Goal: Book appointment/travel/reservation

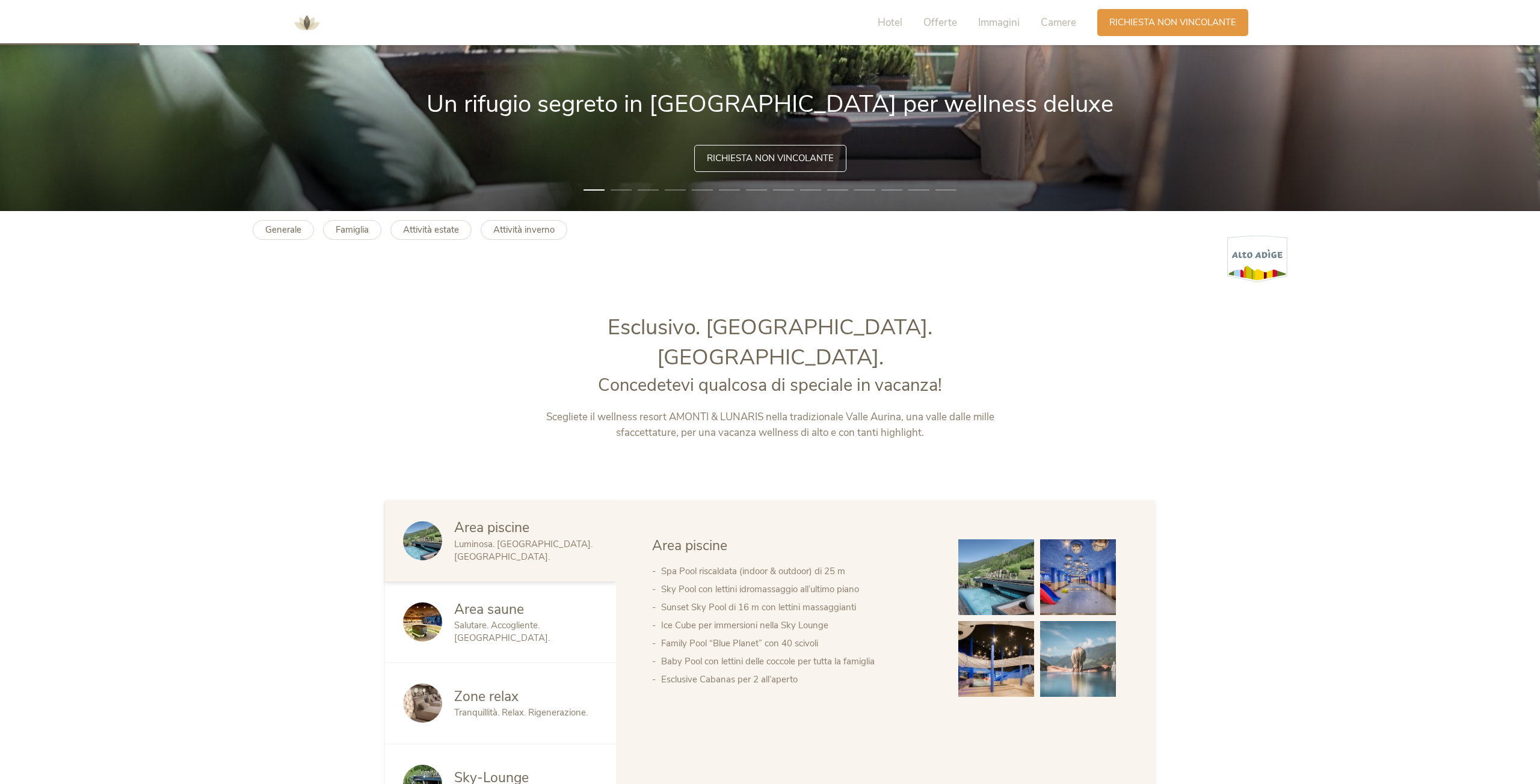
scroll to position [697, 0]
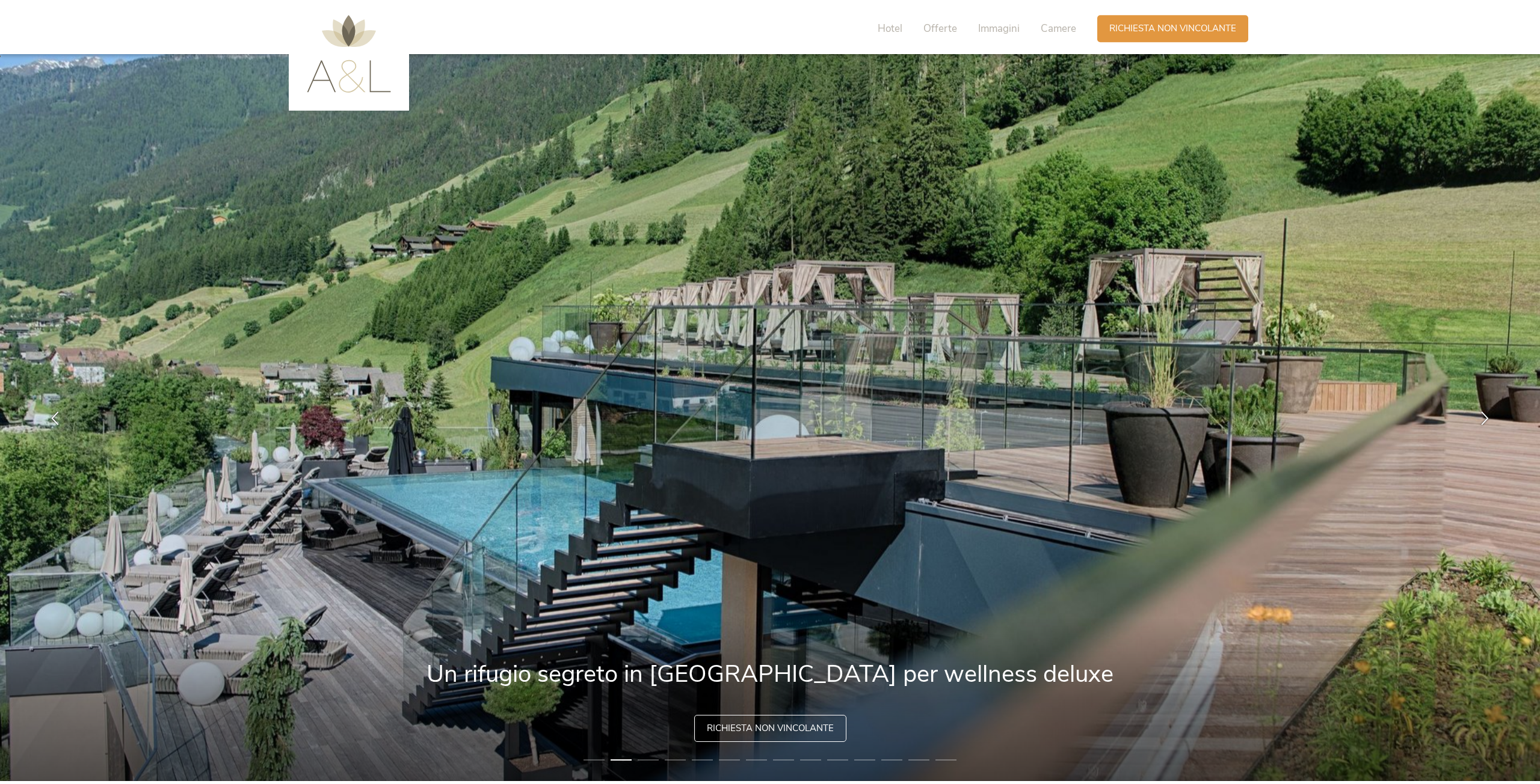
scroll to position [2, 0]
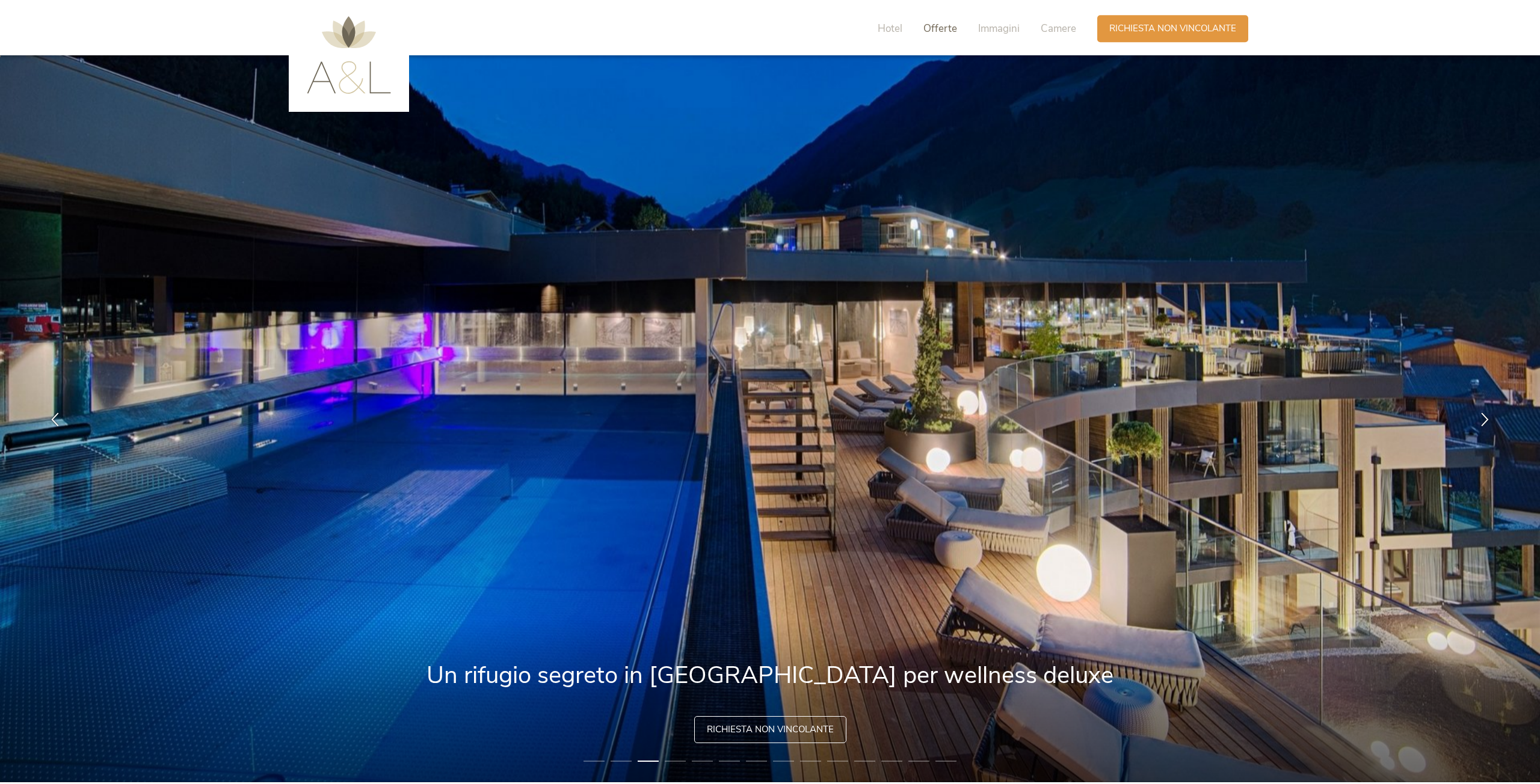
click at [943, 26] on span "Offerte" at bounding box center [941, 29] width 34 height 14
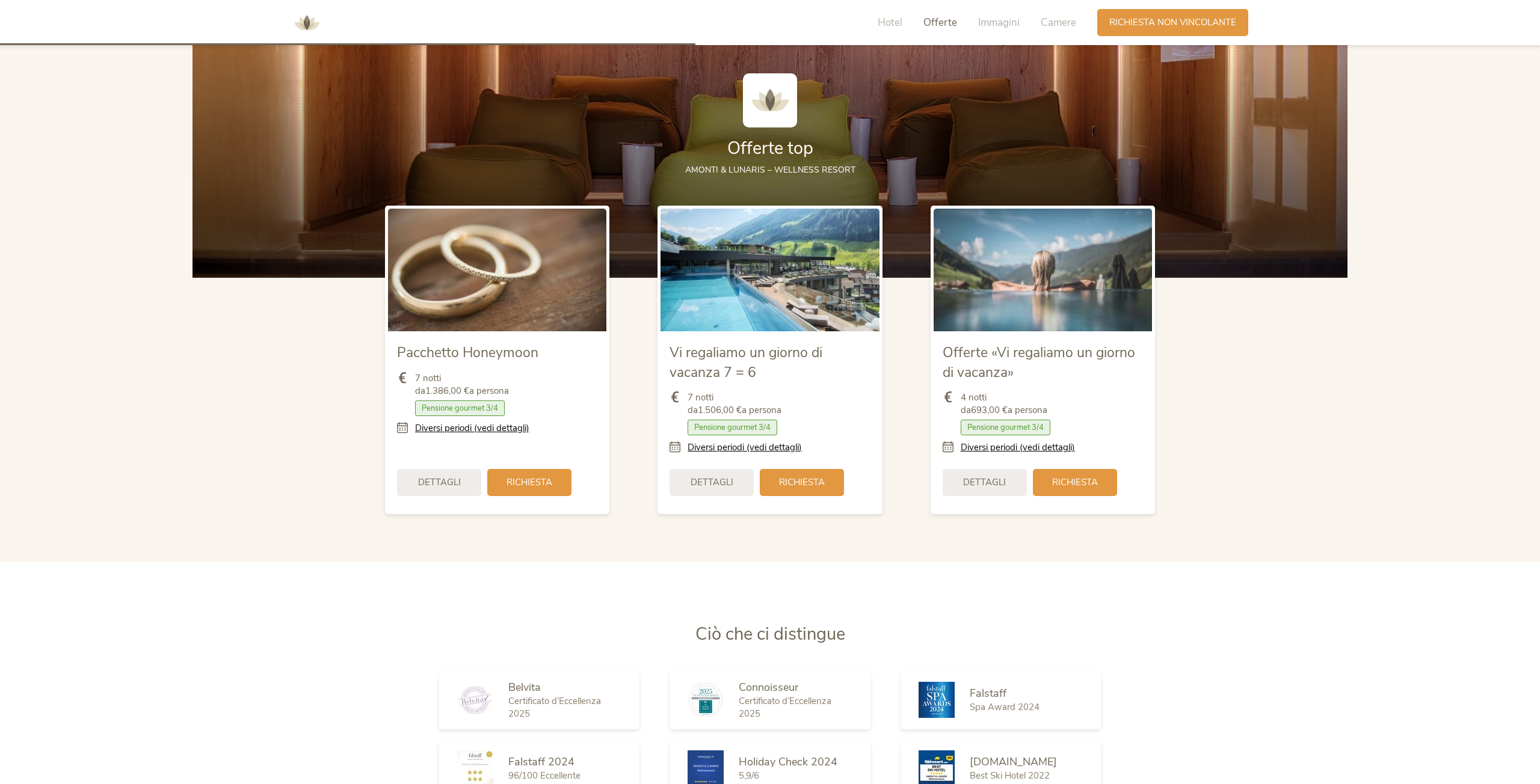
scroll to position [1677, 0]
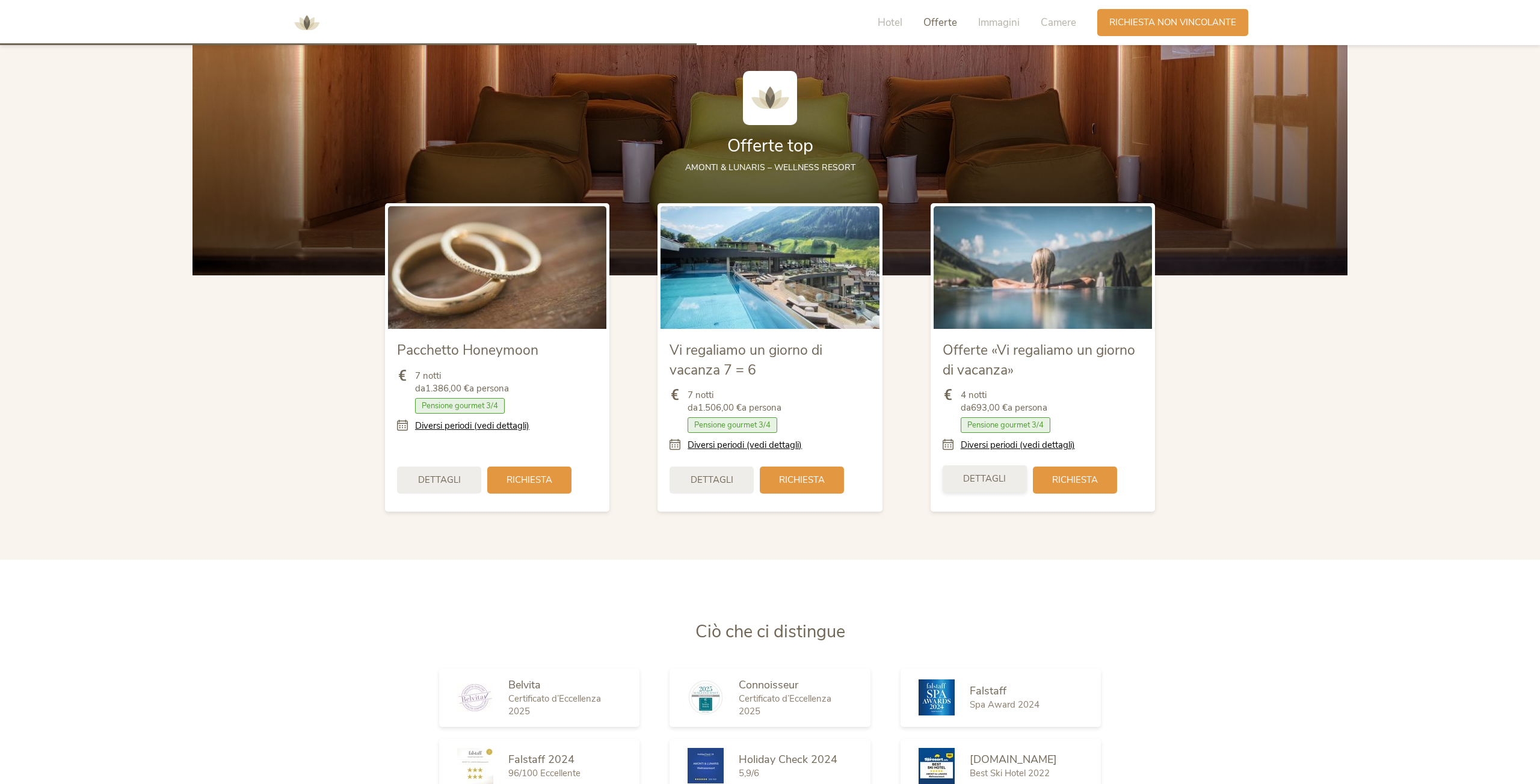
click at [992, 472] on span "Dettagli" at bounding box center [984, 479] width 43 height 12
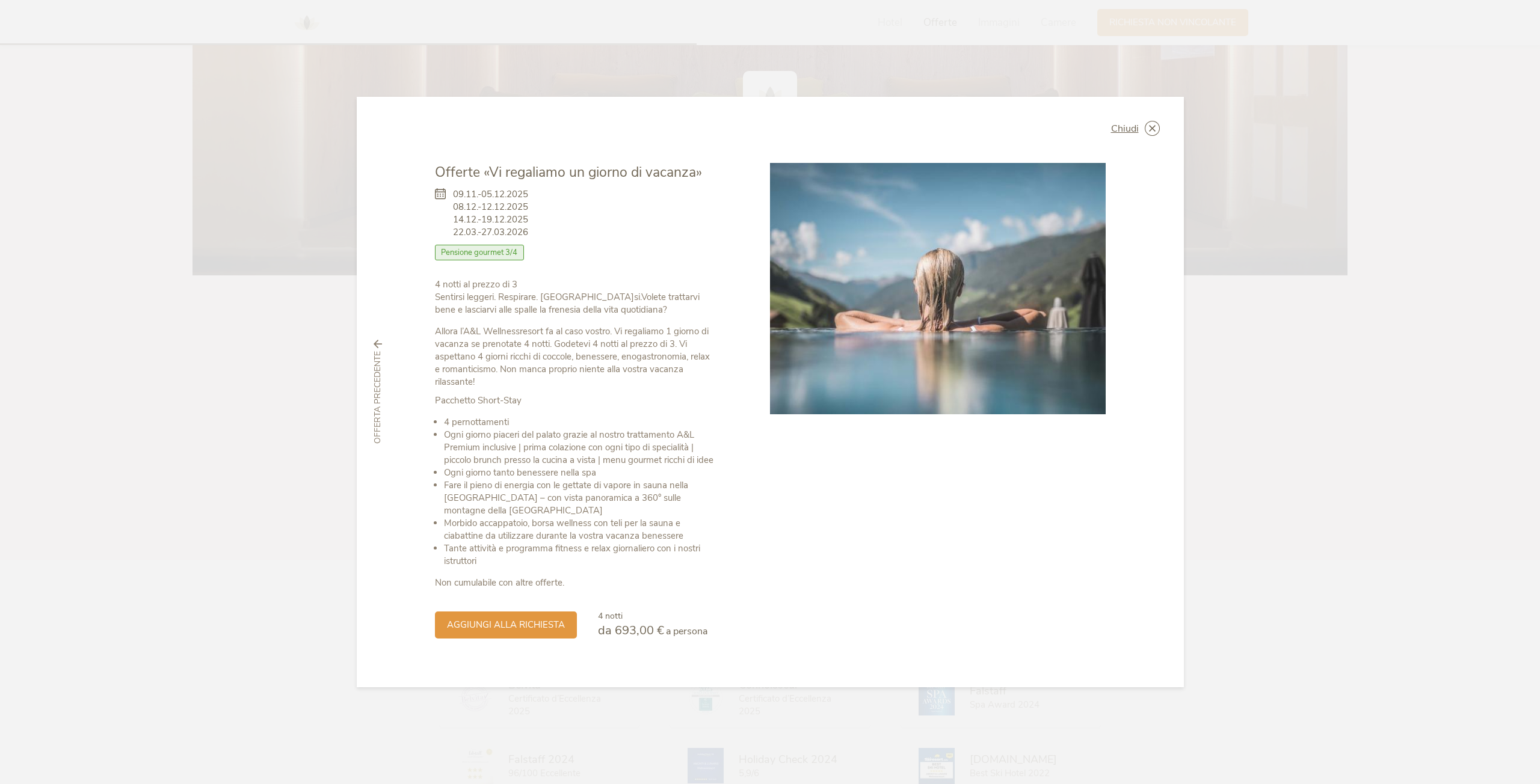
drag, startPoint x: 1151, startPoint y: 124, endPoint x: 1152, endPoint y: 132, distance: 8.1
click at [0, 0] on icon at bounding box center [0, 0] width 0 height 0
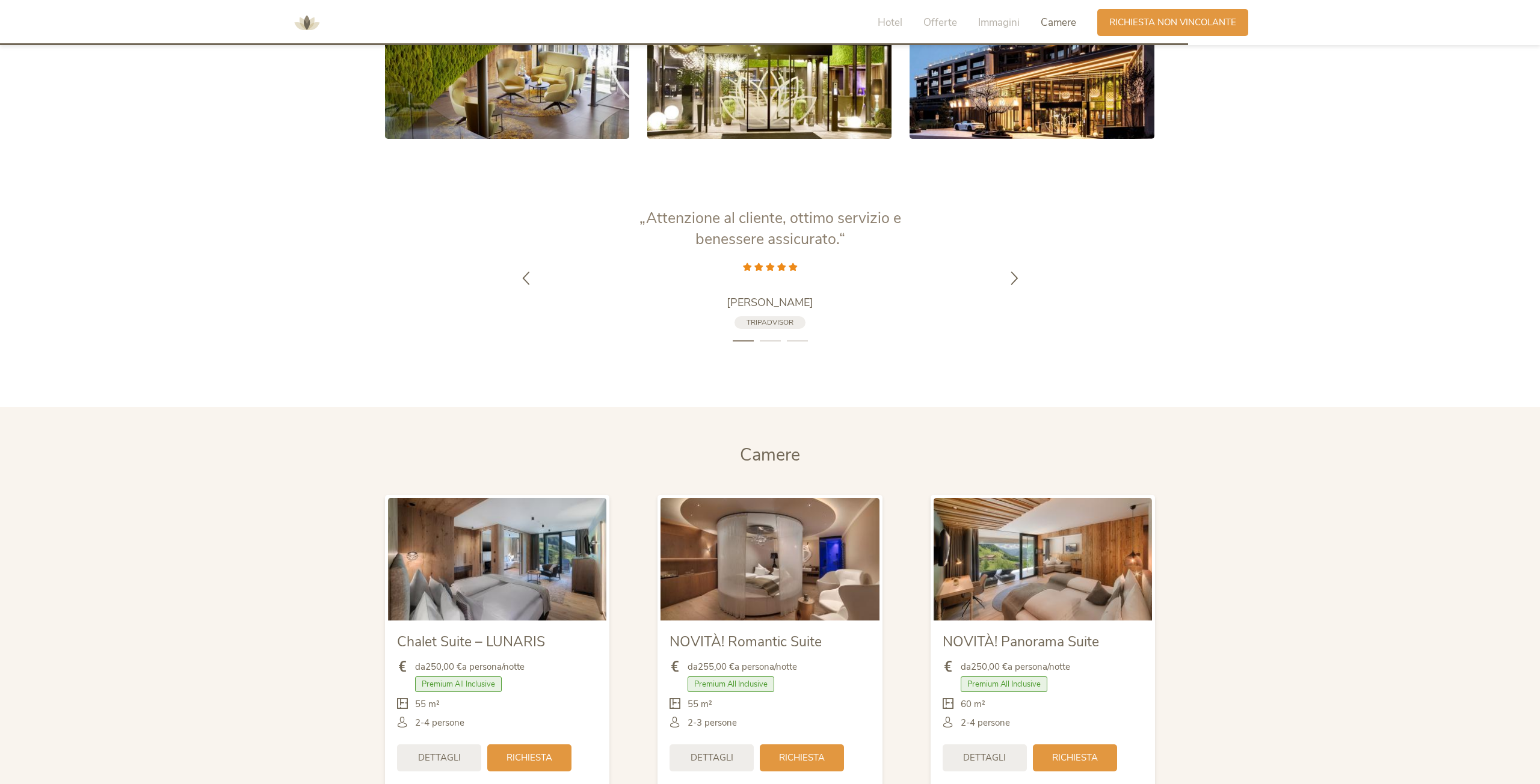
scroll to position [2830, 0]
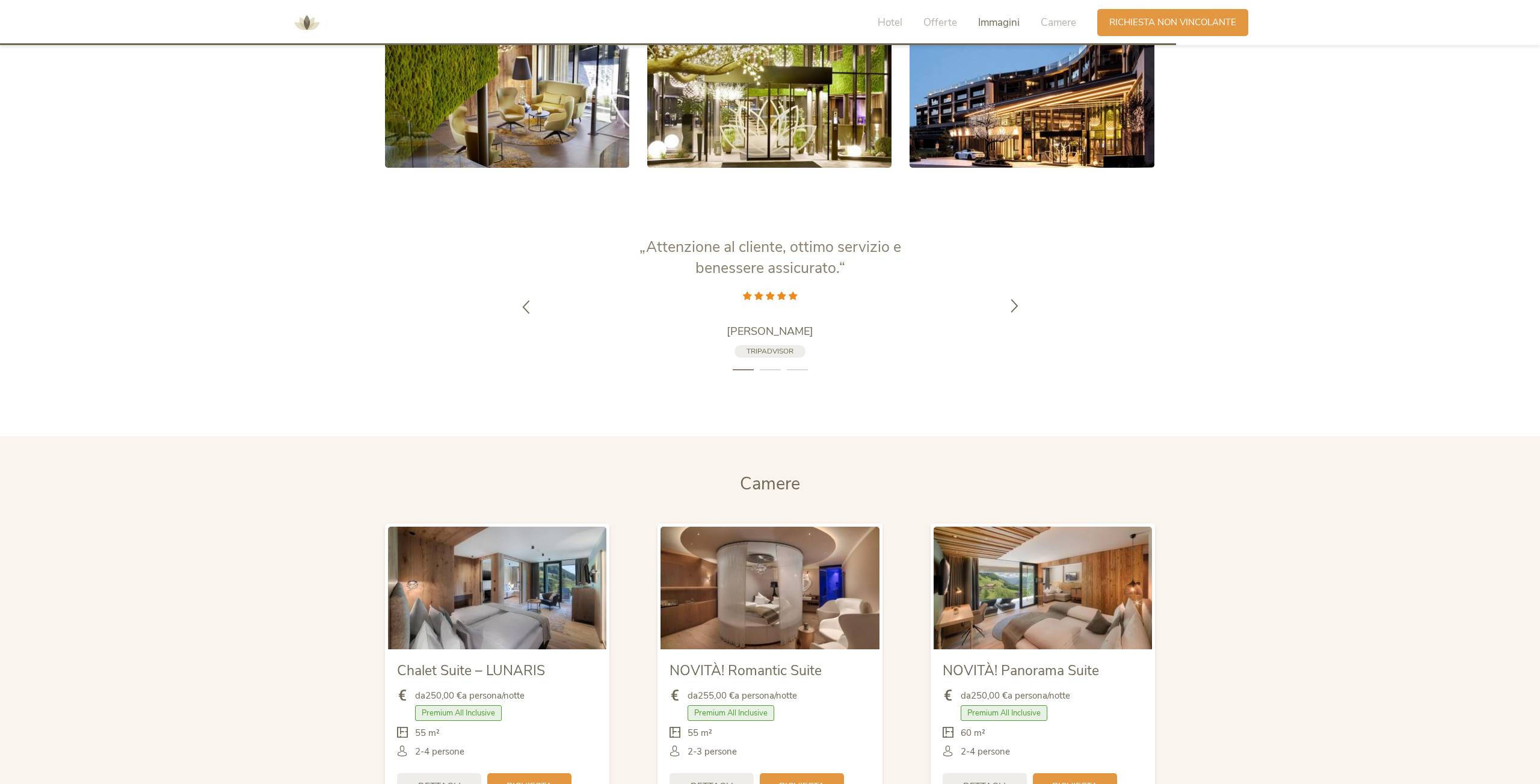
click at [1019, 298] on icon at bounding box center [1015, 305] width 14 height 14
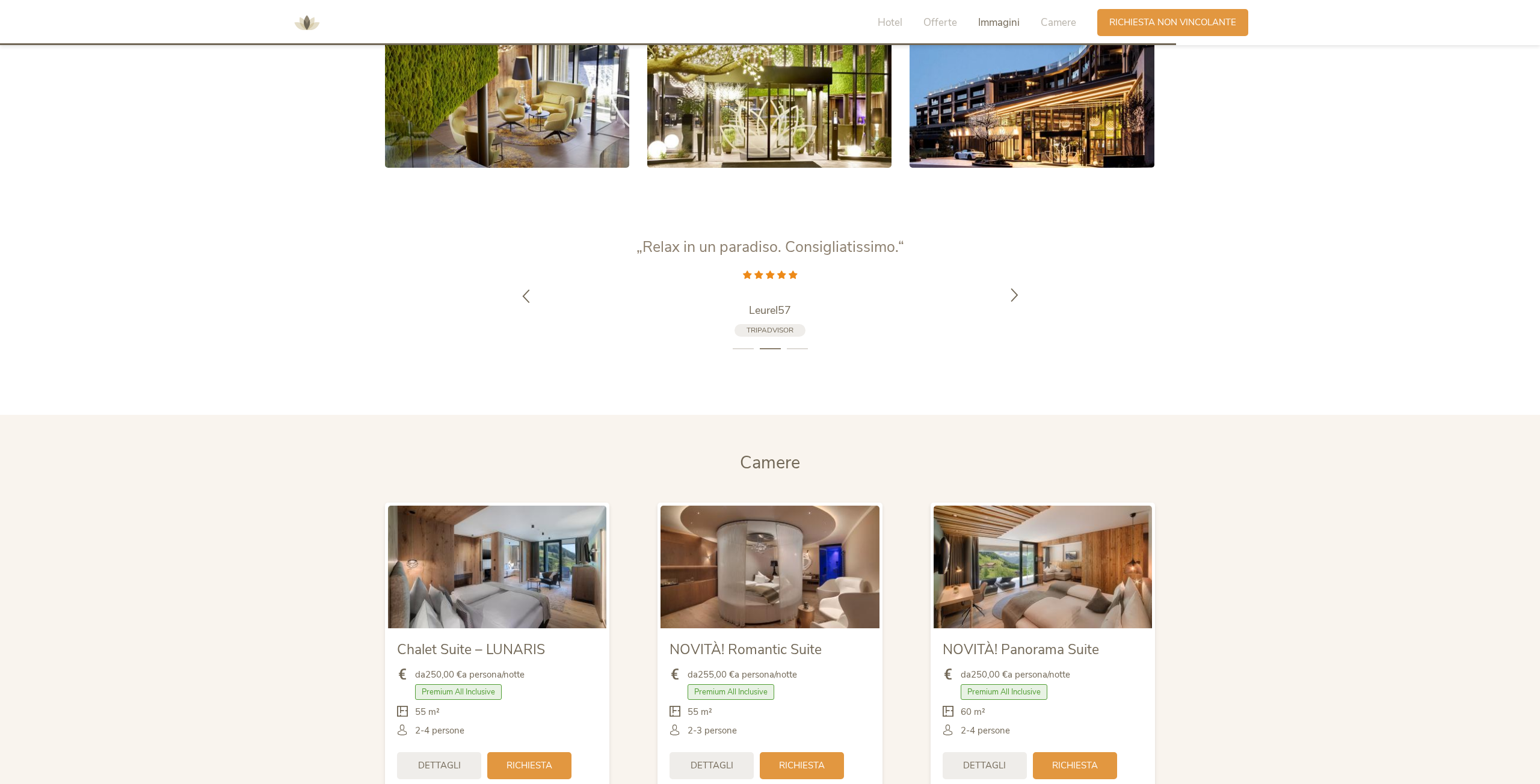
click at [1019, 277] on div at bounding box center [1014, 295] width 38 height 38
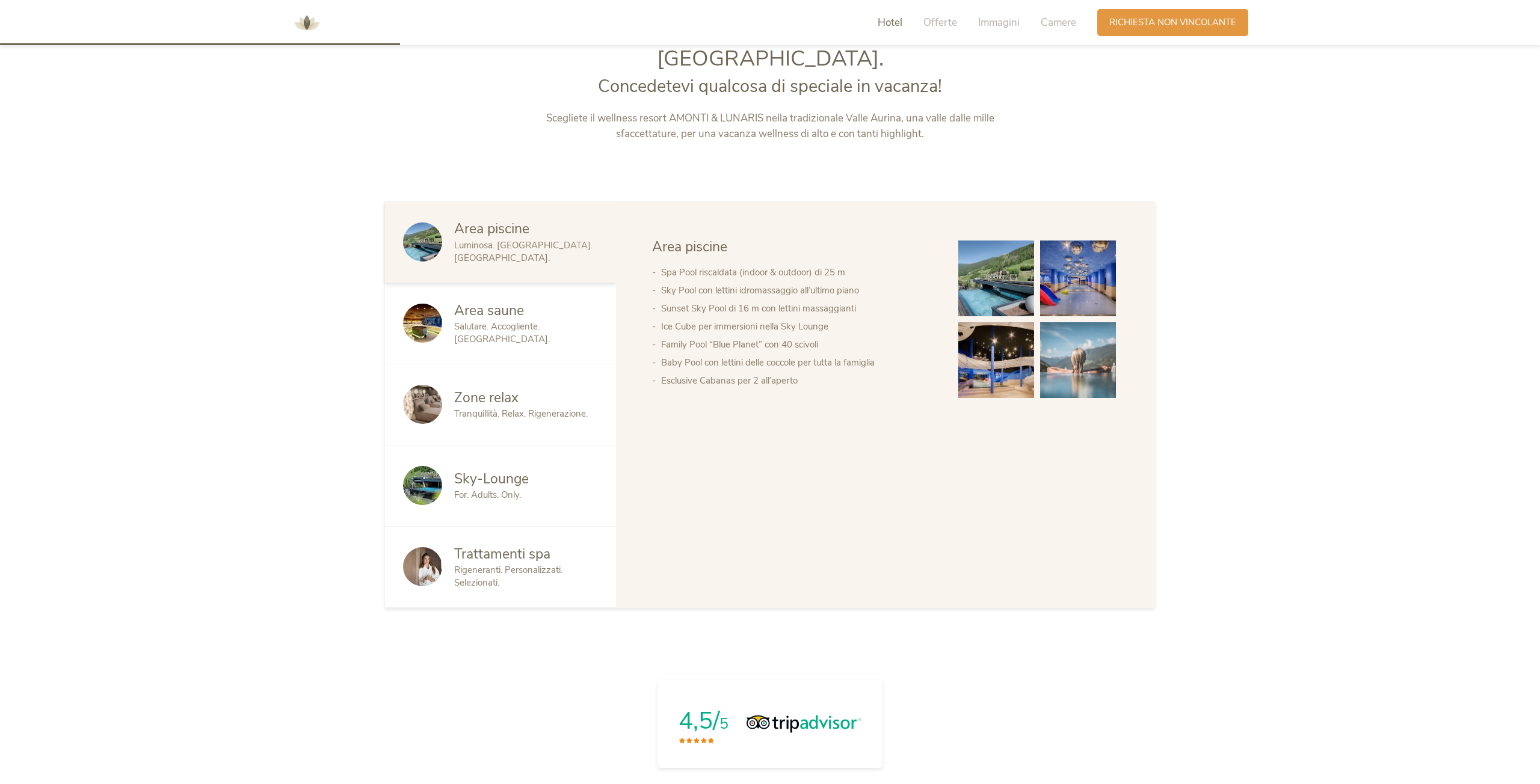
scroll to position [807, 0]
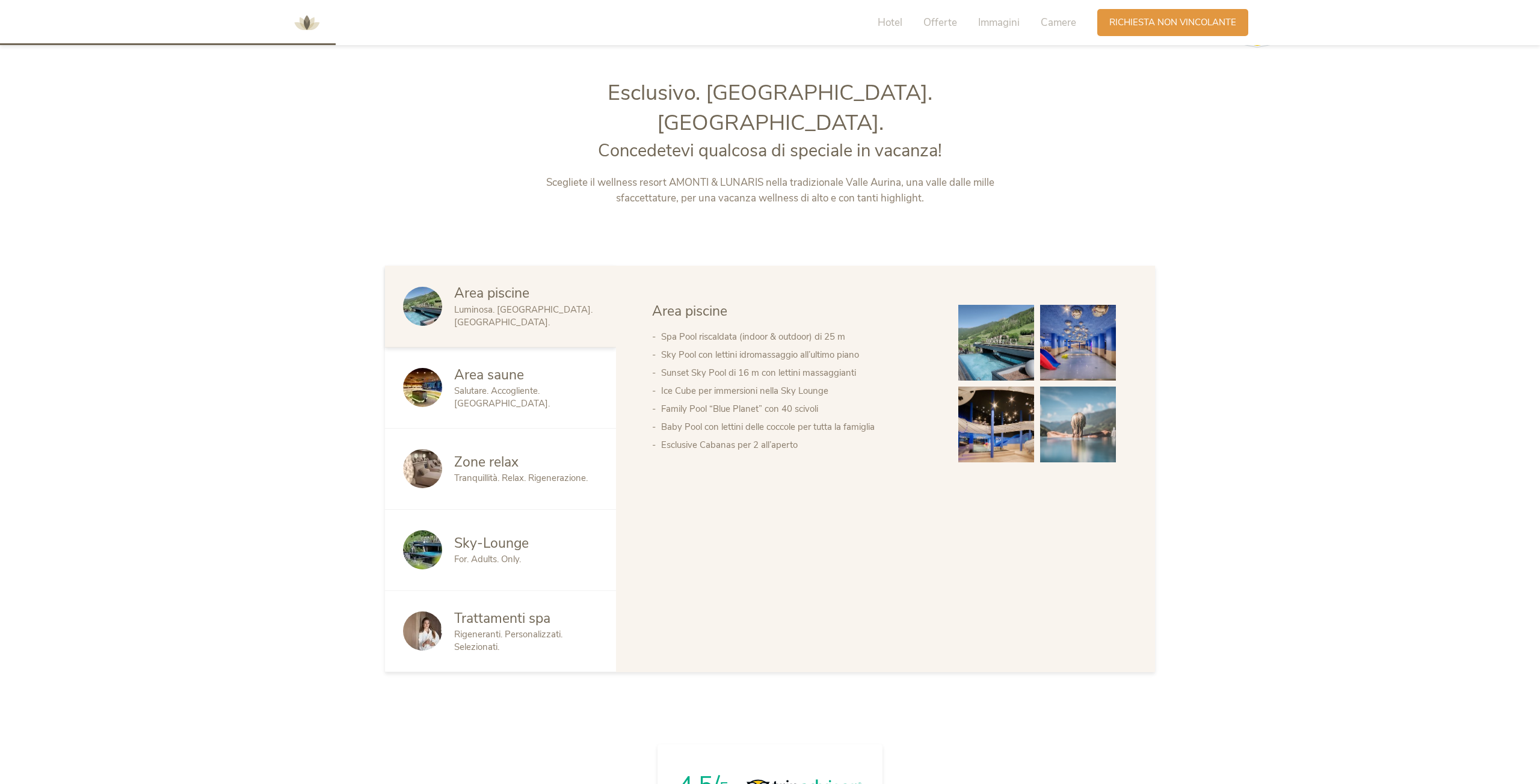
click at [984, 309] on img at bounding box center [996, 343] width 76 height 76
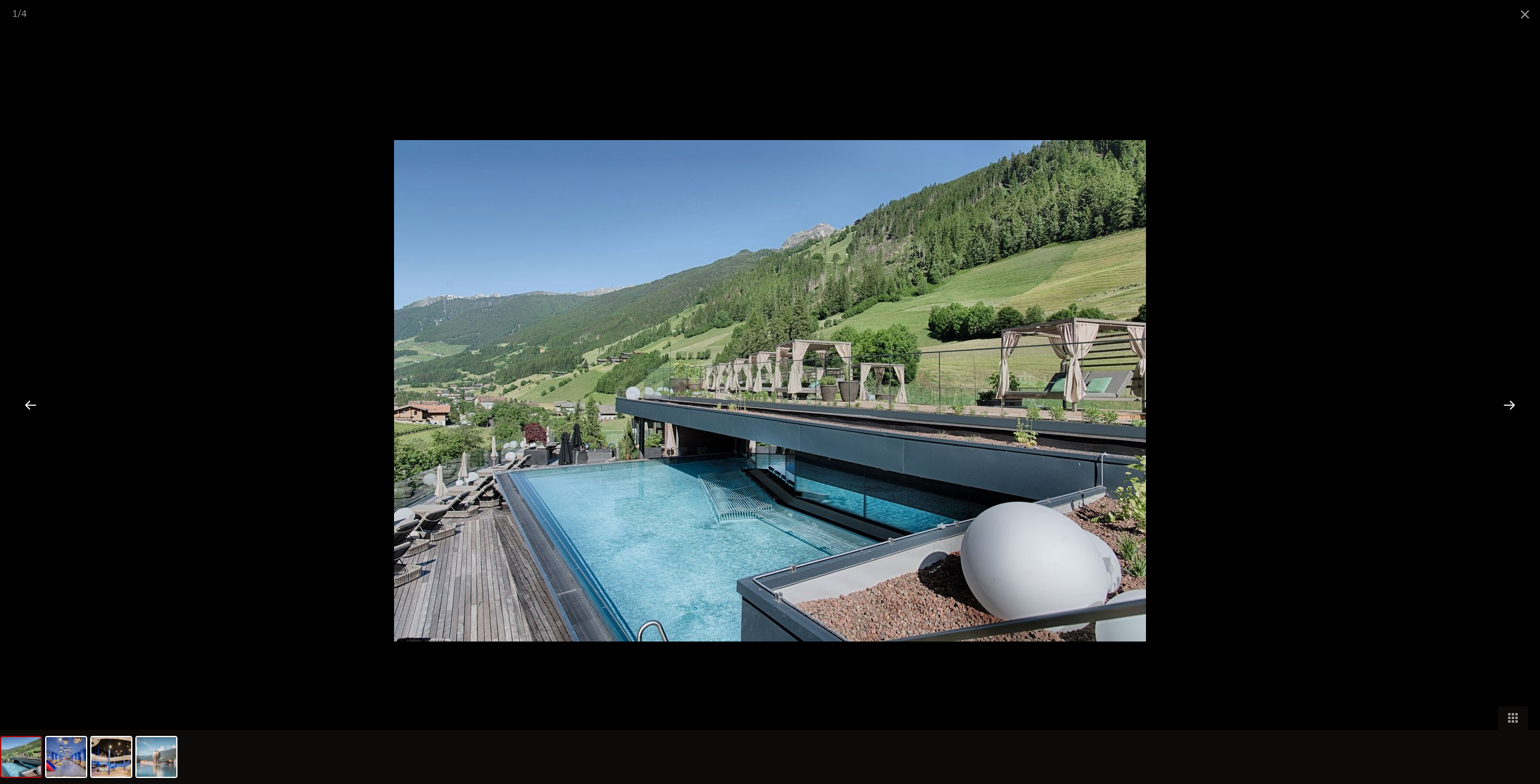
click at [1513, 406] on div at bounding box center [1509, 404] width 37 height 37
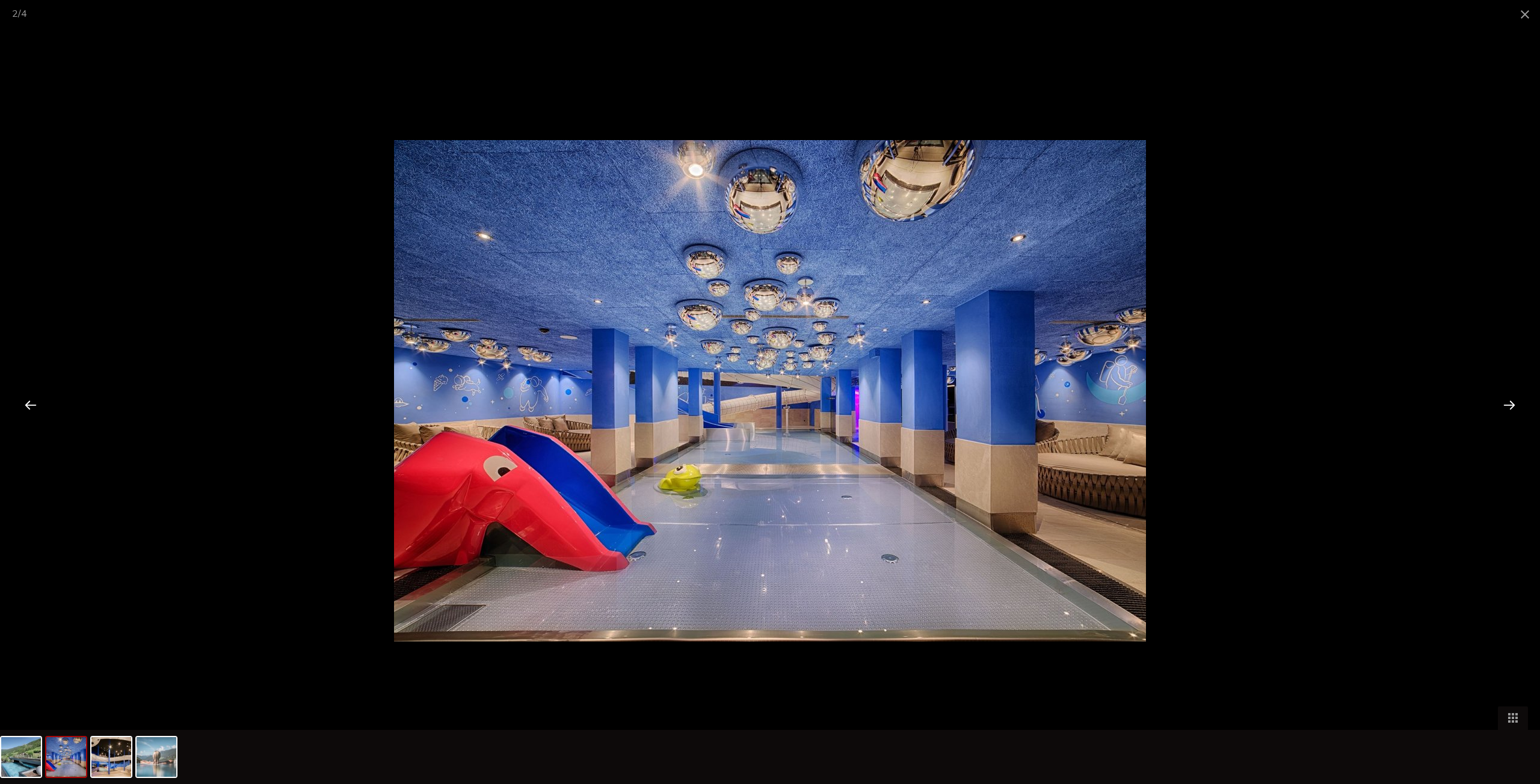
click at [1513, 406] on div at bounding box center [1509, 404] width 37 height 37
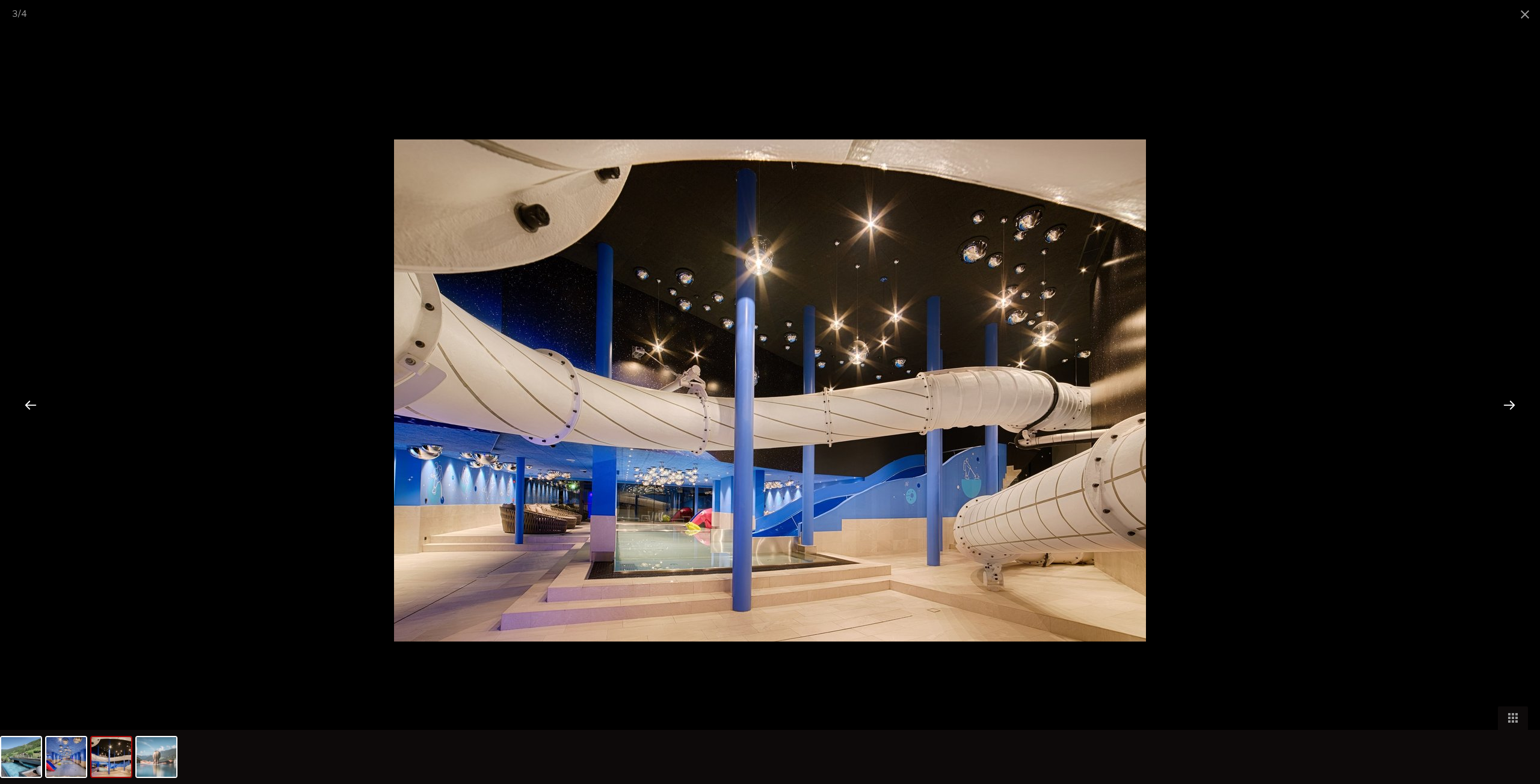
click at [1513, 406] on div at bounding box center [1509, 404] width 37 height 37
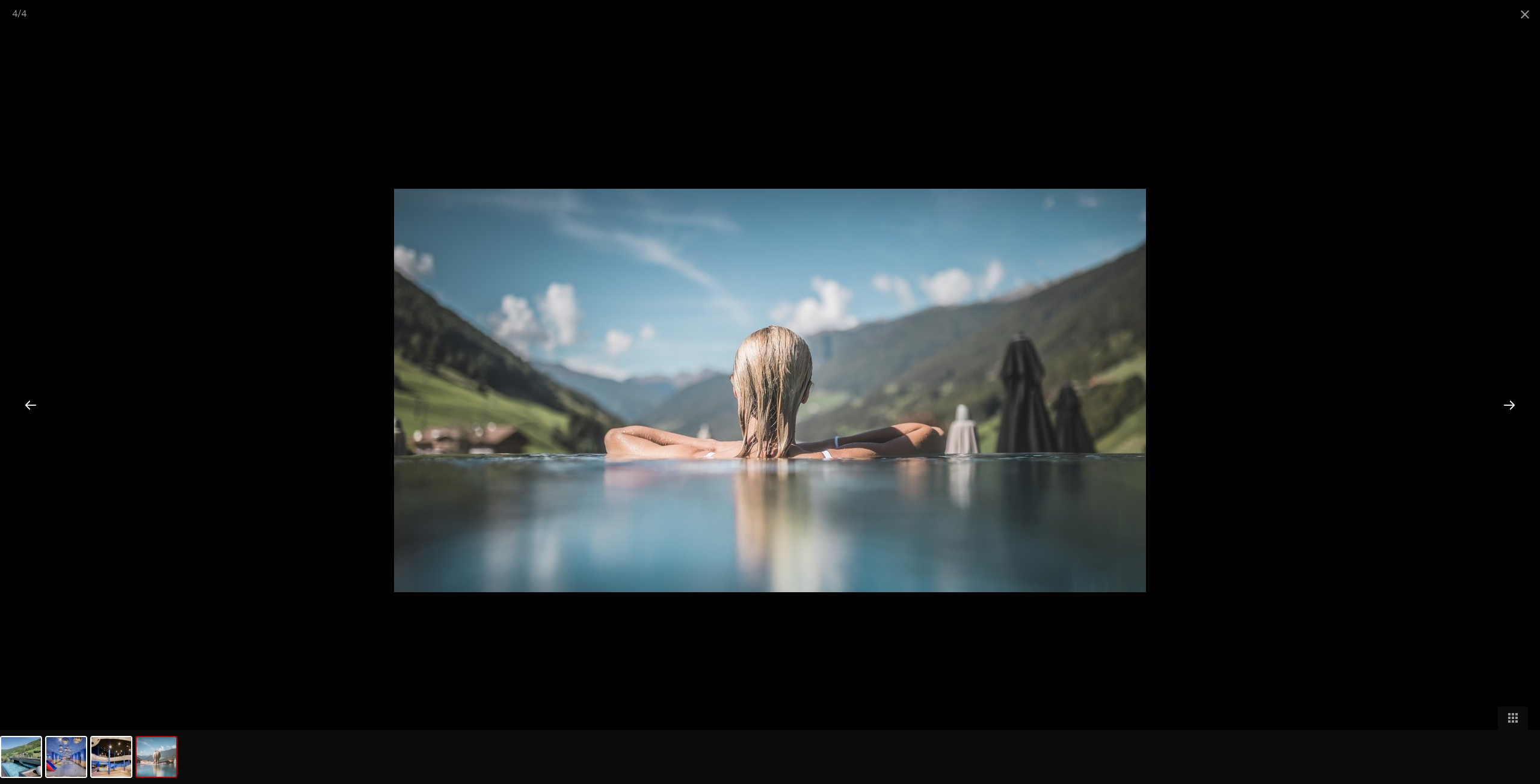
click at [1513, 406] on div at bounding box center [1509, 404] width 37 height 37
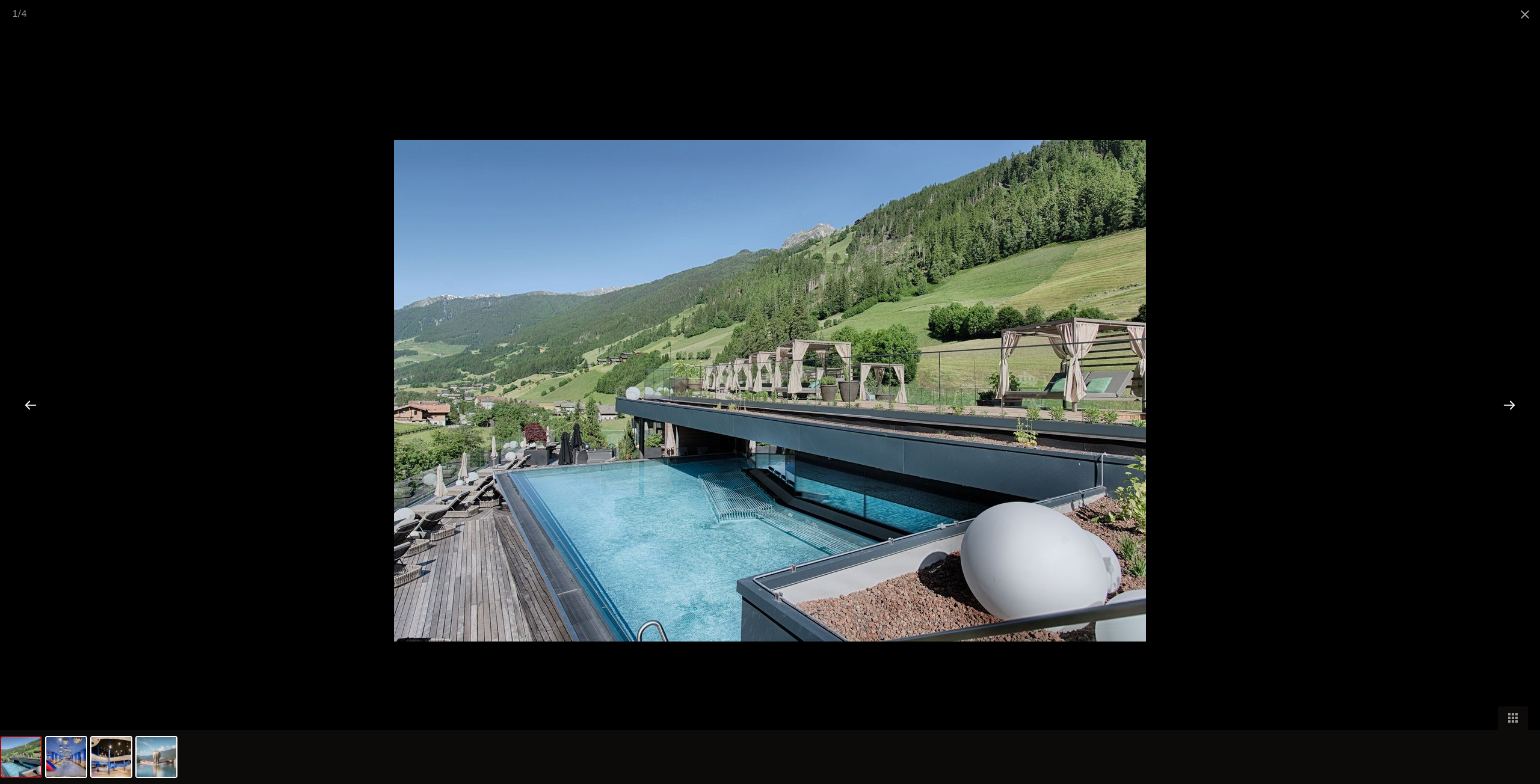
click at [1513, 406] on div at bounding box center [1509, 404] width 37 height 37
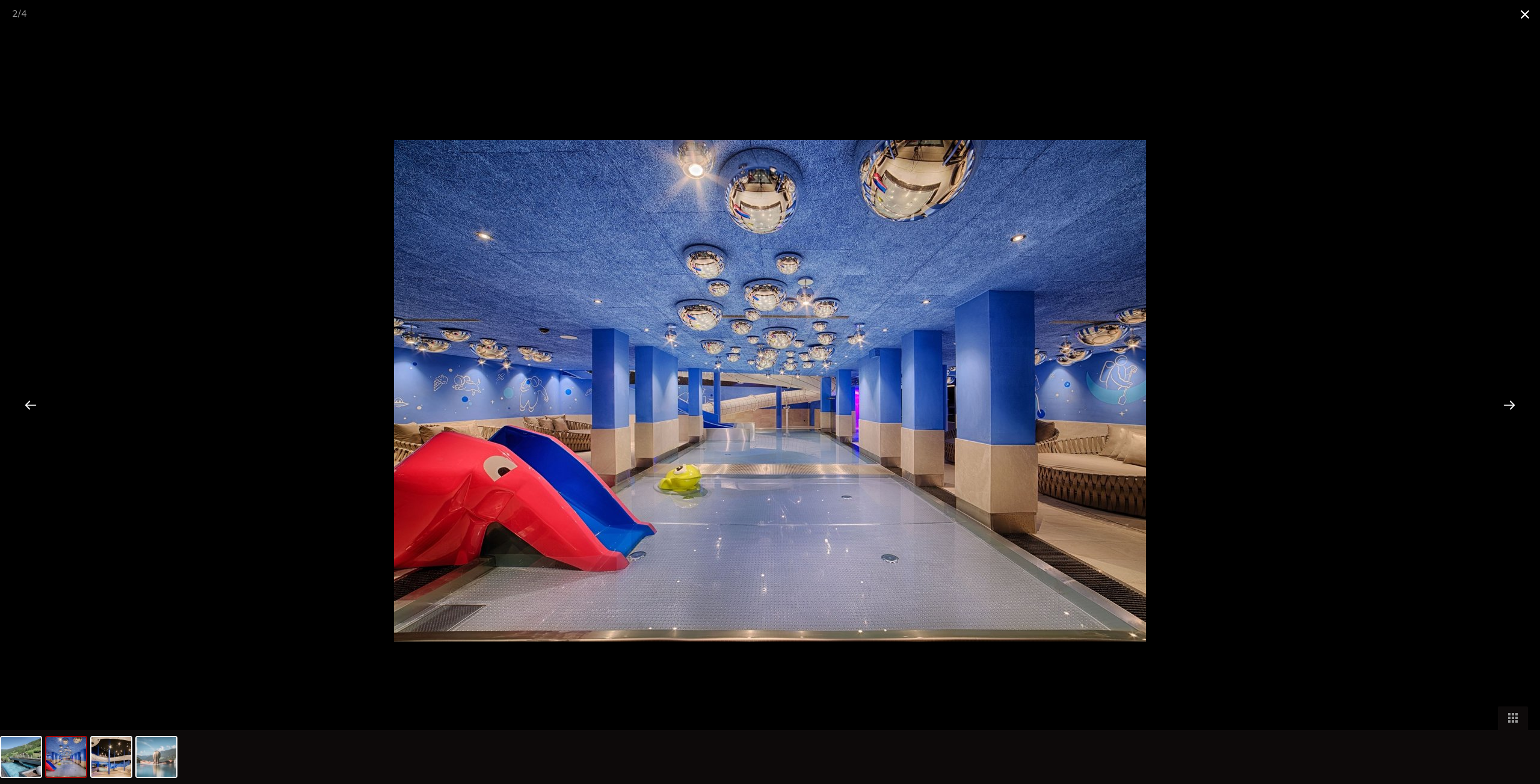
click at [1521, 14] on span at bounding box center [1525, 14] width 30 height 29
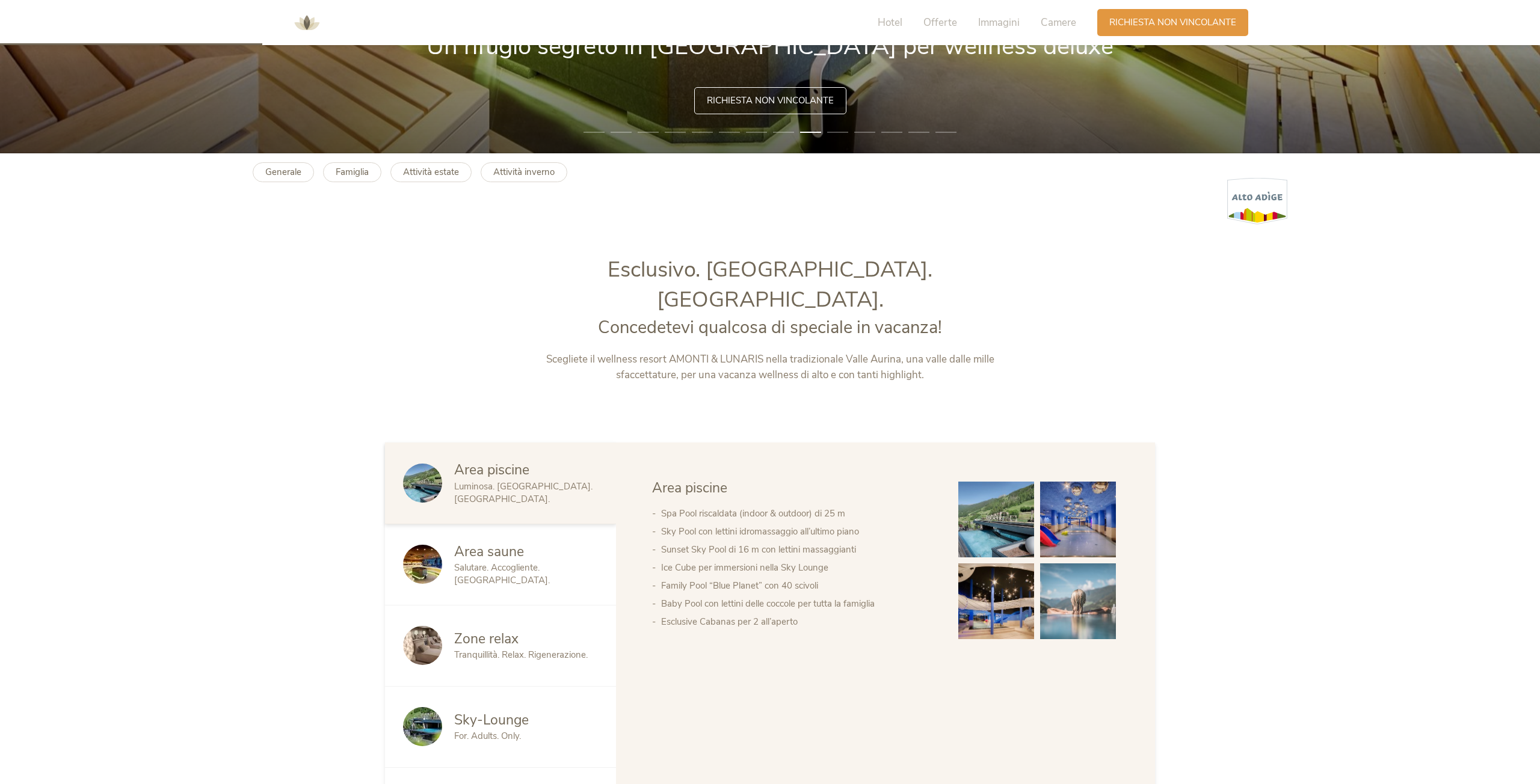
scroll to position [627, 0]
